Goal: Complete application form: Complete application form

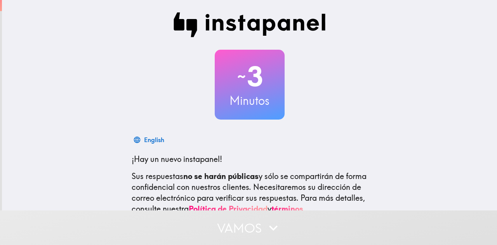
click at [225, 225] on button "Vamos" at bounding box center [248, 228] width 497 height 35
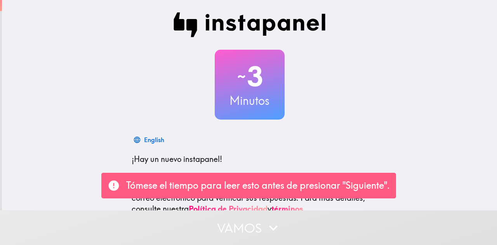
scroll to position [89, 0]
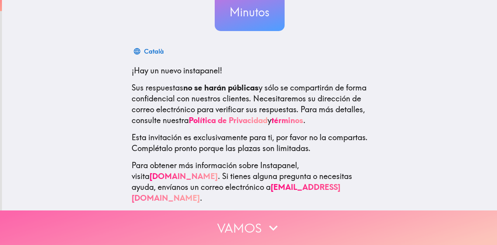
click at [248, 217] on button "Vamos" at bounding box center [248, 228] width 497 height 35
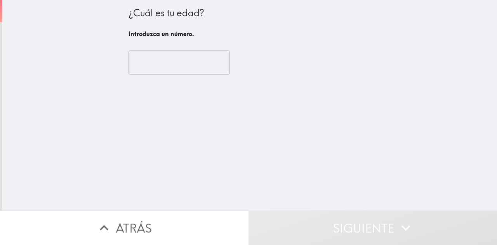
click at [166, 56] on input "number" at bounding box center [179, 63] width 101 height 24
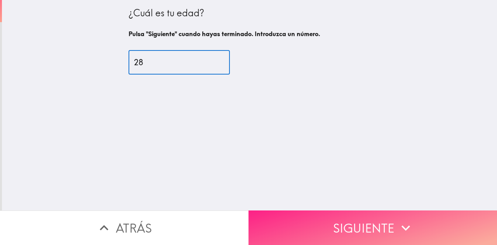
type input "28"
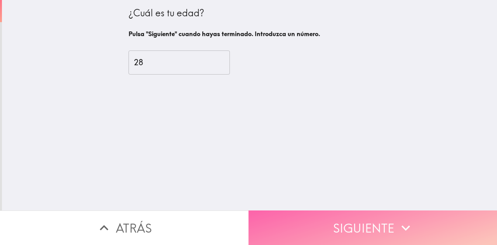
click at [315, 211] on button "Siguiente" at bounding box center [373, 228] width 249 height 35
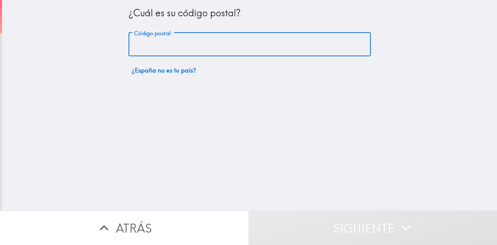
click at [171, 40] on input "Código postal" at bounding box center [250, 45] width 242 height 24
type input "08172"
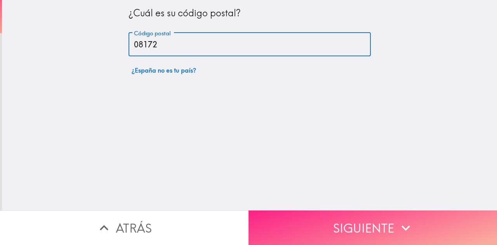
click at [282, 218] on button "Siguiente" at bounding box center [373, 228] width 249 height 35
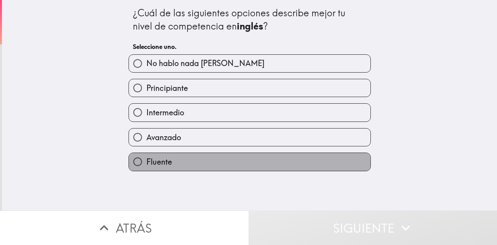
click at [158, 164] on span "Fluente" at bounding box center [160, 162] width 26 height 11
click at [147, 164] on input "Fluente" at bounding box center [137, 161] width 17 height 17
radio input "true"
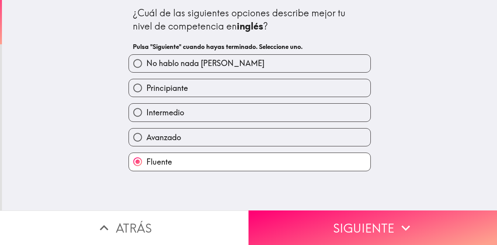
click at [173, 143] on span "Avanzado" at bounding box center [164, 137] width 35 height 11
click at [147, 143] on input "Avanzado" at bounding box center [137, 137] width 17 height 17
radio input "true"
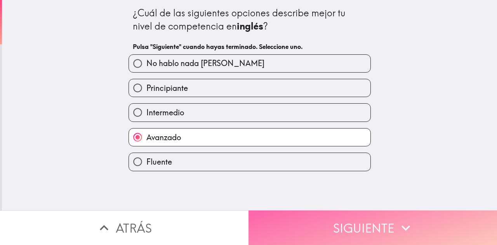
click at [288, 228] on button "Siguiente" at bounding box center [373, 228] width 249 height 35
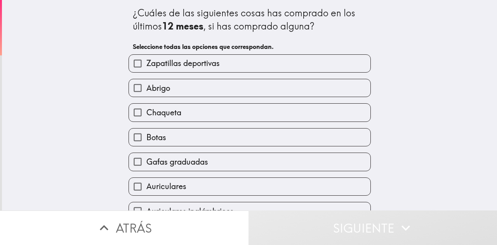
click at [204, 63] on span "Zapatillas deportivas" at bounding box center [183, 63] width 73 height 11
click at [147, 63] on input "Zapatillas deportivas" at bounding box center [137, 63] width 17 height 17
checkbox input "true"
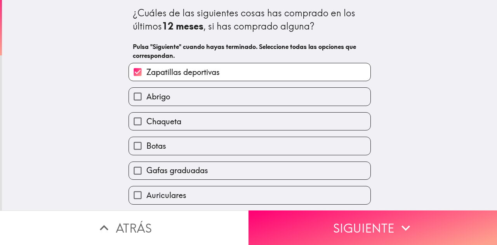
click at [197, 99] on label "Abrigo" at bounding box center [250, 96] width 242 height 17
click at [147, 99] on input "Abrigo" at bounding box center [137, 96] width 17 height 17
checkbox input "true"
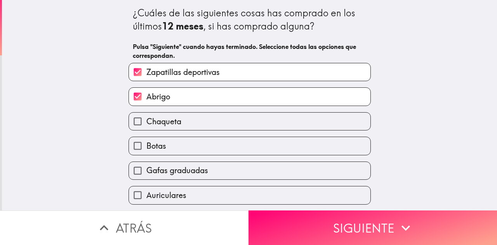
click at [191, 122] on label "Chaqueta" at bounding box center [250, 121] width 242 height 17
click at [147, 122] on input "Chaqueta" at bounding box center [137, 121] width 17 height 17
checkbox input "true"
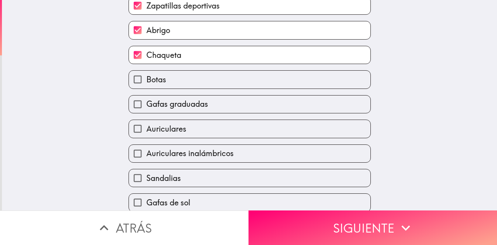
scroll to position [101, 0]
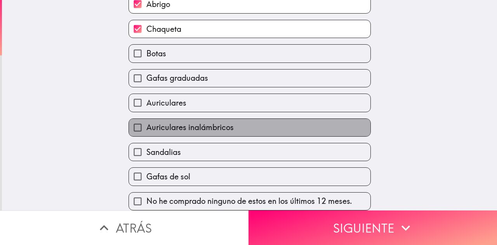
click at [186, 122] on span "Auriculares inalámbricos" at bounding box center [190, 127] width 87 height 11
click at [147, 121] on input "Auriculares inalámbricos" at bounding box center [137, 127] width 17 height 17
checkbox input "true"
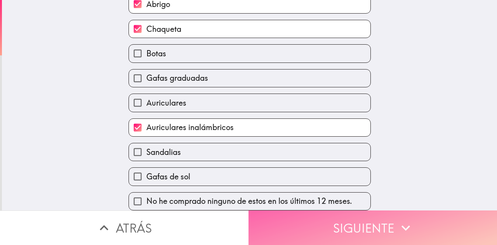
click at [269, 223] on button "Siguiente" at bounding box center [373, 228] width 249 height 35
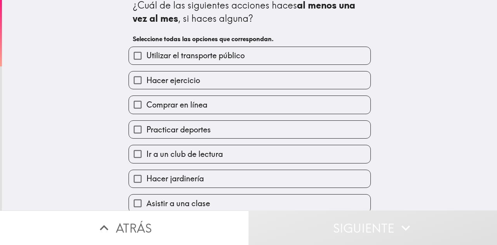
scroll to position [0, 0]
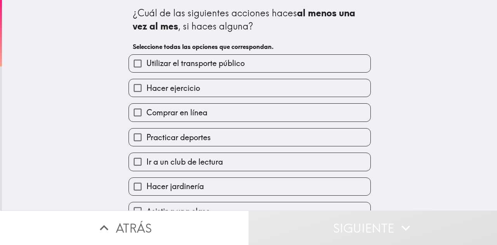
click at [206, 97] on div "Hacer ejercicio" at bounding box center [250, 88] width 242 height 18
click at [200, 88] on label "Hacer ejercicio" at bounding box center [250, 87] width 242 height 17
click at [147, 88] on input "Hacer ejercicio" at bounding box center [137, 87] width 17 height 17
checkbox input "true"
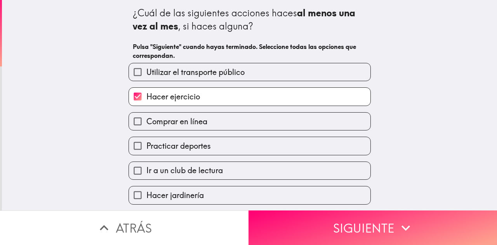
click at [190, 63] on div "Utilizar el transporte público" at bounding box center [246, 69] width 249 height 24
click at [190, 70] on span "Utilizar el transporte público" at bounding box center [196, 72] width 98 height 11
click at [147, 70] on input "Utilizar el transporte público" at bounding box center [137, 71] width 17 height 17
checkbox input "true"
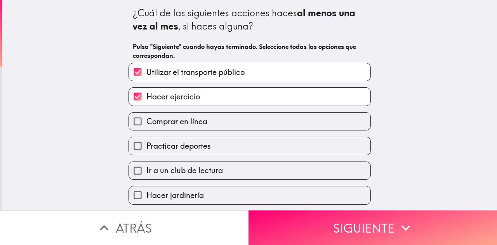
click at [186, 116] on label "Comprar en línea" at bounding box center [250, 121] width 242 height 17
click at [147, 116] on input "Comprar en línea" at bounding box center [137, 121] width 17 height 17
checkbox input "true"
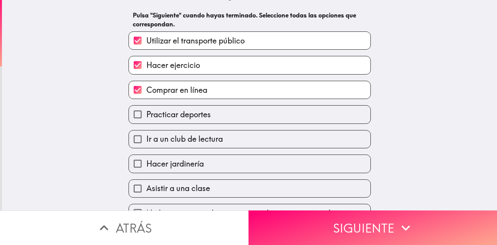
click at [186, 116] on span "Practicar deportes" at bounding box center [179, 114] width 65 height 11
click at [147, 116] on input "Practicar deportes" at bounding box center [137, 114] width 17 height 17
checkbox input "true"
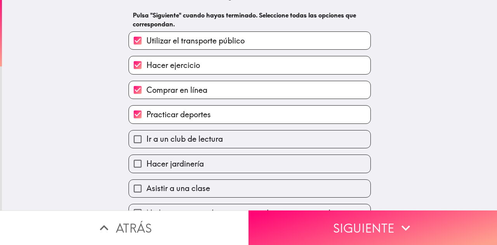
scroll to position [51, 0]
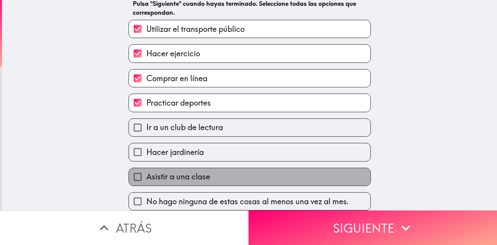
click at [197, 174] on span "Asistir a una clase" at bounding box center [179, 176] width 64 height 11
click at [147, 174] on input "Asistir a una clase" at bounding box center [137, 176] width 17 height 17
checkbox input "true"
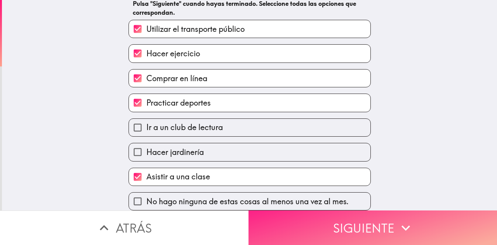
click at [275, 225] on button "Siguiente" at bounding box center [373, 228] width 249 height 35
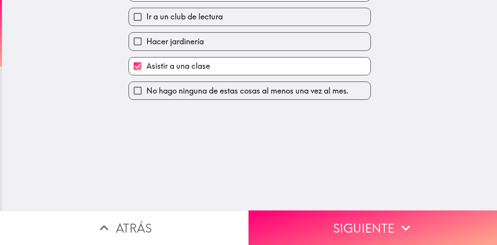
scroll to position [0, 0]
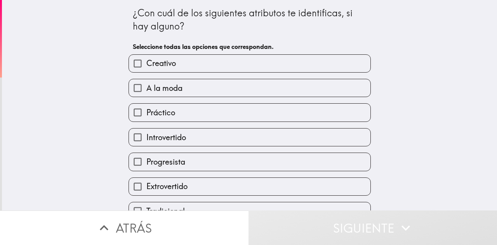
click at [203, 92] on label "A la moda" at bounding box center [250, 87] width 242 height 17
click at [147, 92] on input "A la moda" at bounding box center [137, 87] width 17 height 17
checkbox input "true"
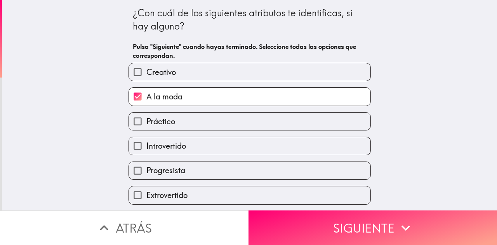
scroll to position [65, 0]
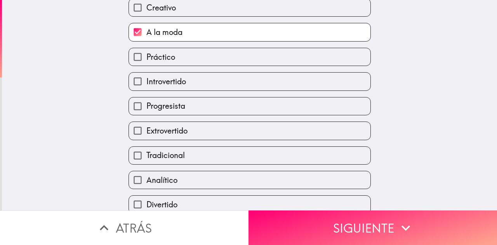
click at [188, 105] on label "Progresista" at bounding box center [250, 106] width 242 height 17
click at [147, 105] on input "Progresista" at bounding box center [137, 106] width 17 height 17
checkbox input "true"
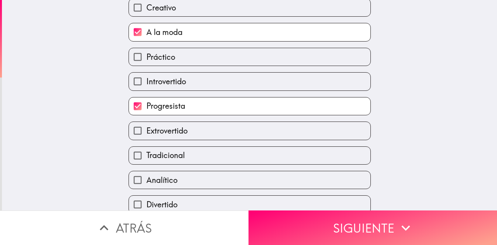
click at [184, 158] on label "Tradicional" at bounding box center [250, 155] width 242 height 17
click at [147, 158] on input "Tradicional" at bounding box center [137, 155] width 17 height 17
checkbox input "true"
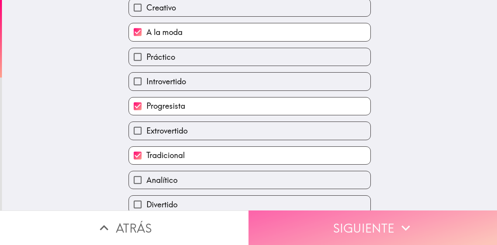
click at [298, 227] on button "Siguiente" at bounding box center [373, 228] width 249 height 35
